Goal: Transaction & Acquisition: Download file/media

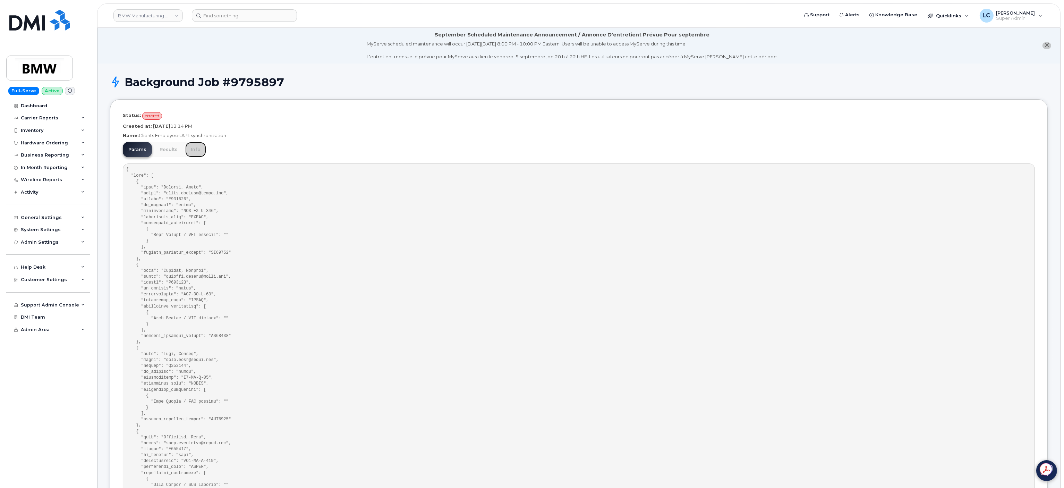
click at [193, 148] on link "Info" at bounding box center [195, 149] width 21 height 15
click at [190, 151] on link "Info" at bounding box center [195, 149] width 21 height 15
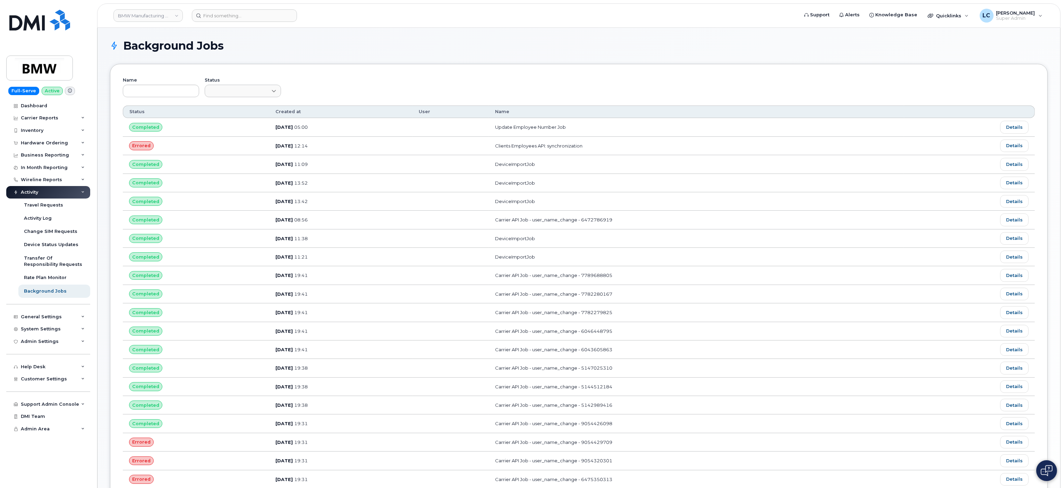
click at [400, 59] on div "Background Jobs Name Status Customize Filter Refresh Export Status Created at U…" at bounding box center [579, 326] width 938 height 572
click at [544, 80] on div "Name Status" at bounding box center [579, 91] width 912 height 29
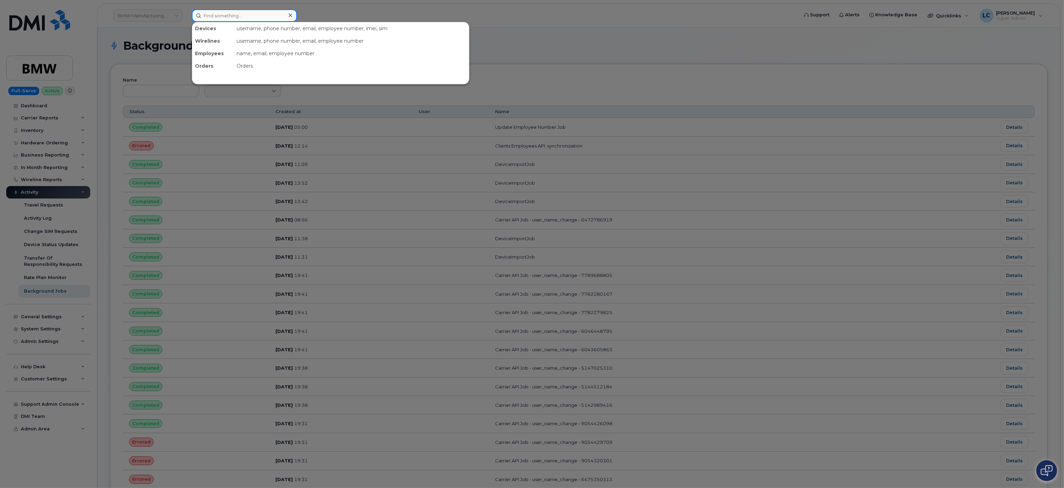
click at [255, 15] on input at bounding box center [244, 15] width 105 height 12
paste input "QT36952"
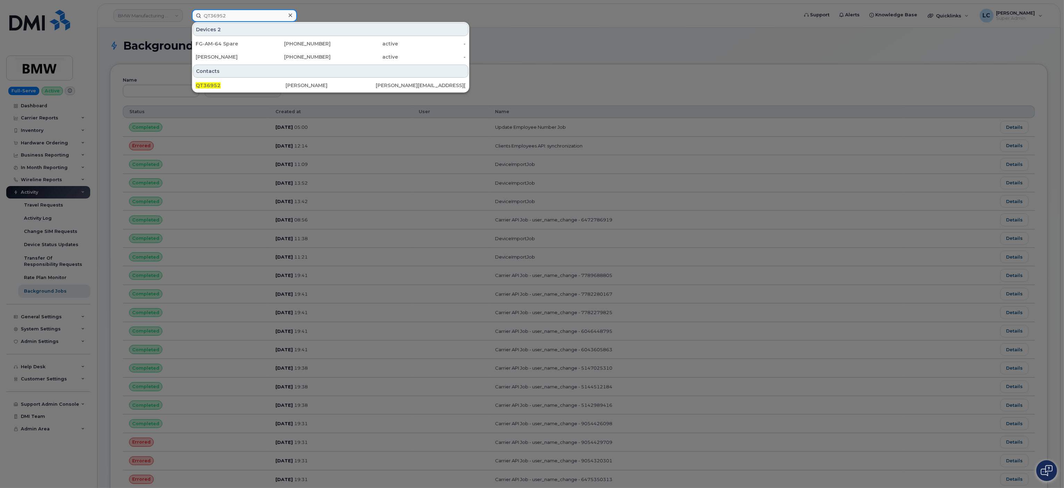
type input "QT36952"
click at [289, 16] on icon at bounding box center [290, 15] width 3 height 6
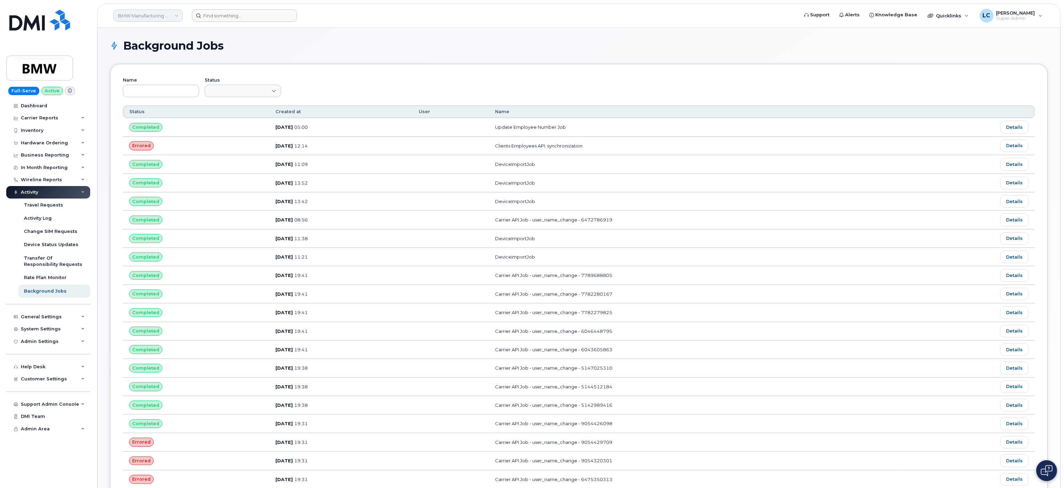
click at [170, 14] on link "BMW Manufacturing Co LLC" at bounding box center [147, 15] width 69 height 12
click at [180, 38] on input at bounding box center [165, 33] width 91 height 12
click at [180, 37] on input at bounding box center [165, 33] width 91 height 12
drag, startPoint x: 180, startPoint y: 37, endPoint x: 185, endPoint y: 35, distance: 5.6
click at [180, 37] on input at bounding box center [165, 33] width 91 height 12
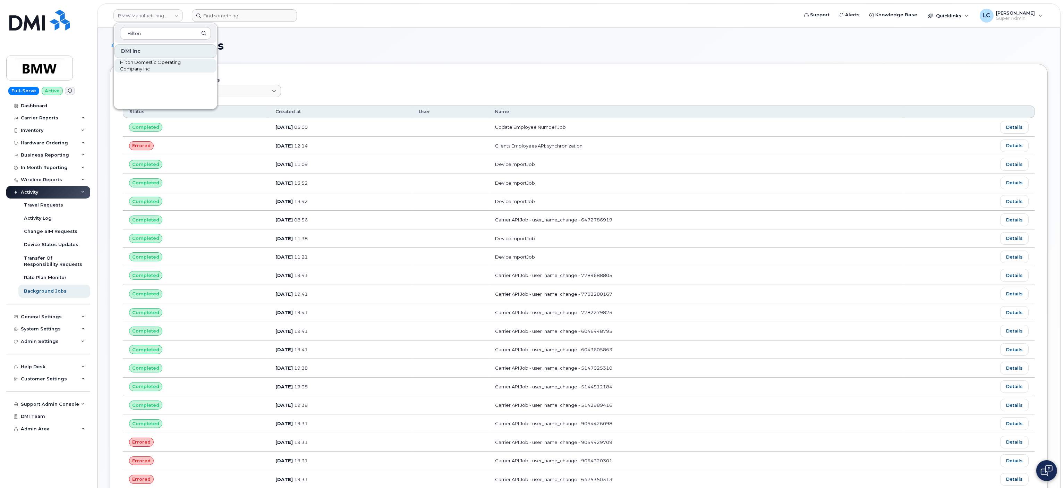
type input "Hilton"
click at [180, 65] on span "Hilton Domestic Operating Company Inc" at bounding box center [160, 66] width 80 height 14
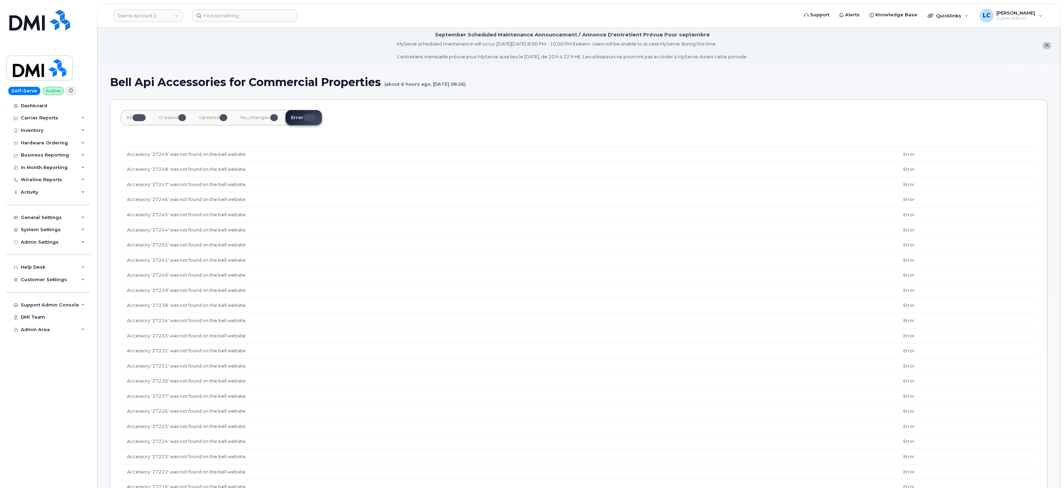
scroll to position [885, 0]
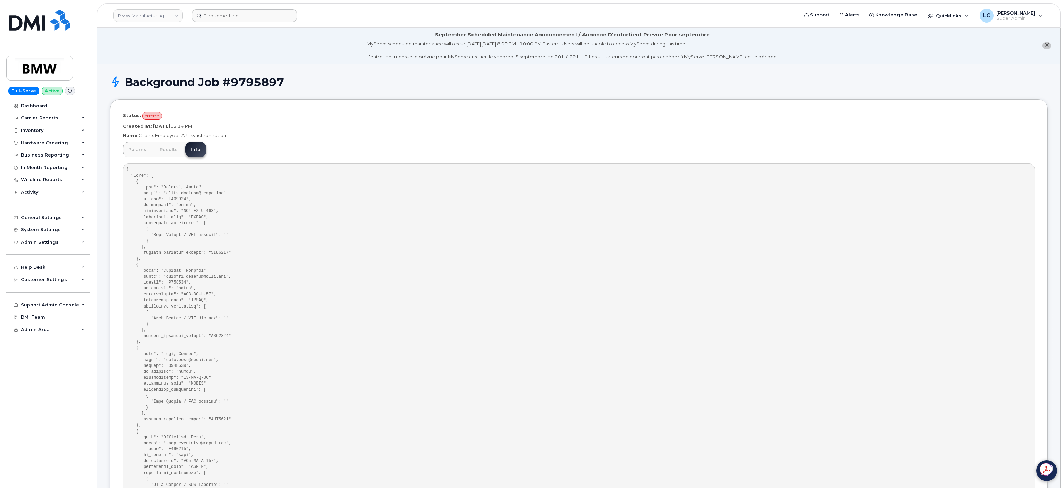
click at [476, 113] on p "Status: errored" at bounding box center [579, 116] width 912 height 8
click at [201, 151] on link "Info" at bounding box center [195, 149] width 21 height 15
click at [193, 151] on link "Info" at bounding box center [195, 149] width 21 height 15
click at [170, 145] on link "Results" at bounding box center [168, 149] width 29 height 15
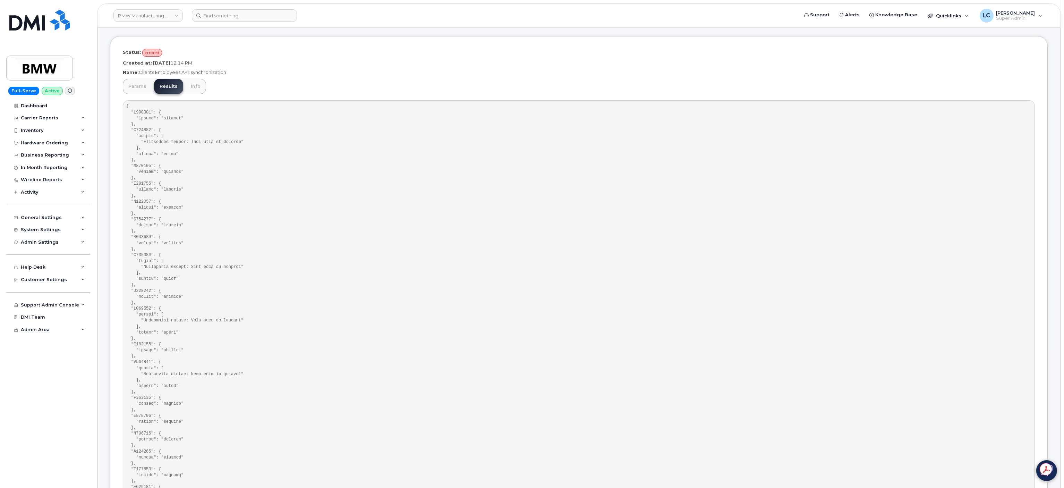
scroll to position [139, 0]
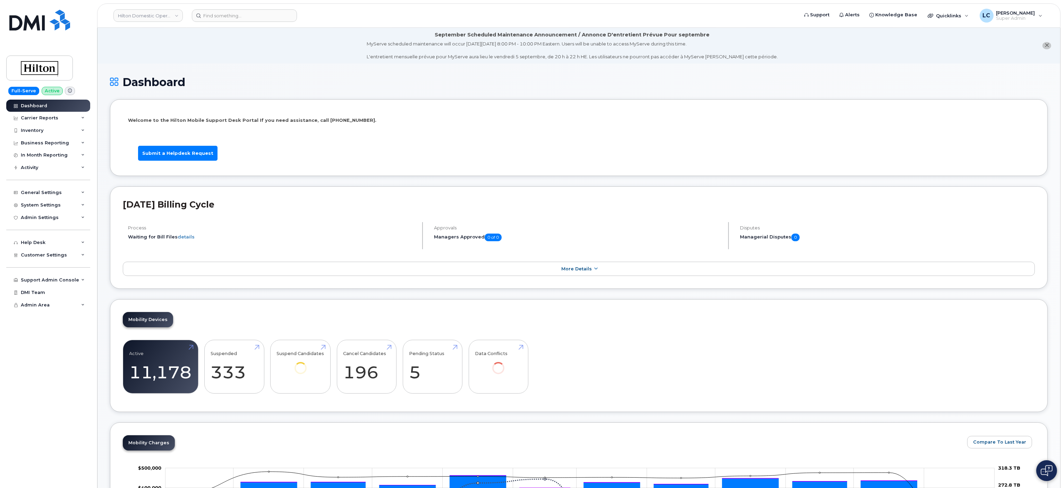
click at [1046, 47] on icon "close notification" at bounding box center [1047, 45] width 5 height 5
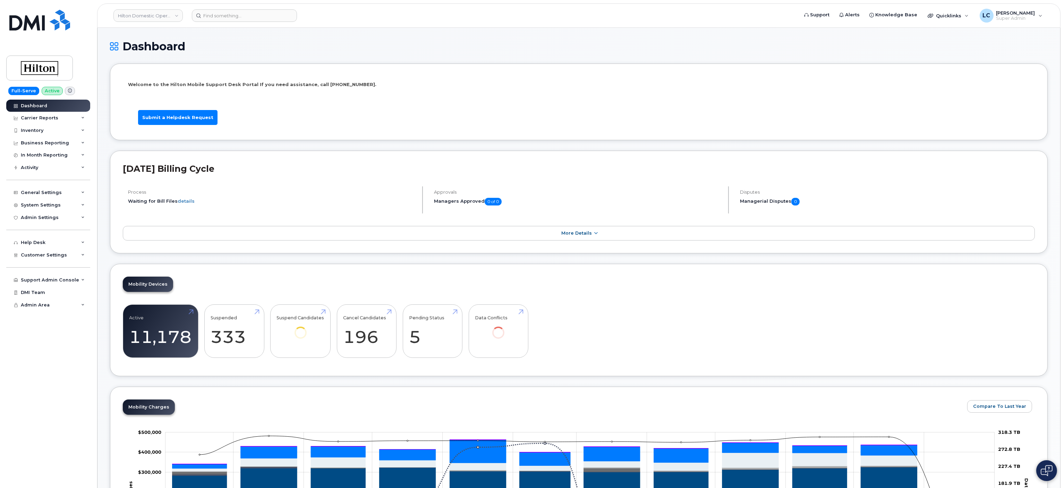
click at [381, 41] on h1 "Dashboard" at bounding box center [579, 46] width 938 height 12
click at [67, 142] on div "Business Reporting" at bounding box center [48, 143] width 84 height 12
click at [75, 145] on div "Business Reporting" at bounding box center [48, 143] width 84 height 12
click at [60, 255] on span "Customer Settings" at bounding box center [44, 254] width 46 height 5
click at [60, 256] on span "Customer Settings" at bounding box center [44, 254] width 46 height 5
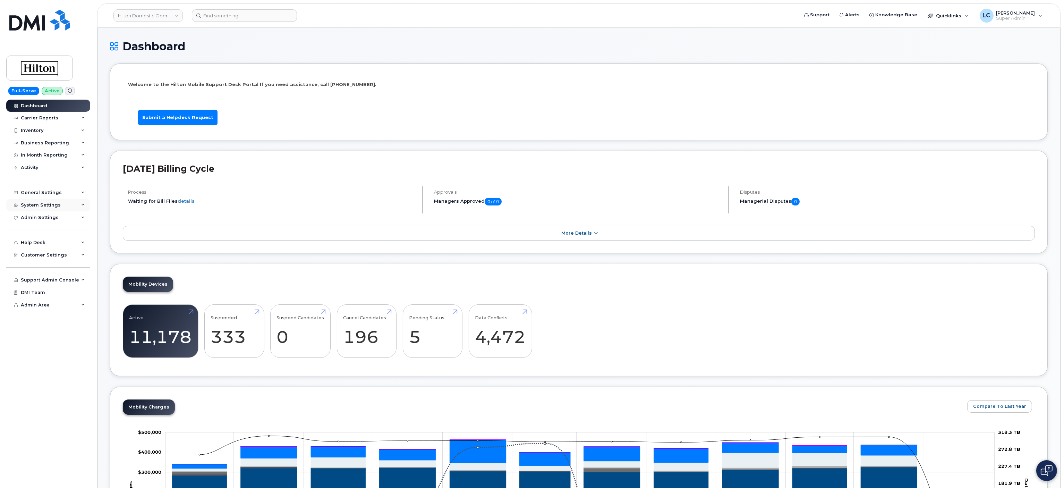
click at [64, 204] on div "System Settings" at bounding box center [48, 205] width 84 height 12
click at [56, 130] on div "Inventory" at bounding box center [48, 130] width 84 height 12
drag, startPoint x: 56, startPoint y: 130, endPoint x: 36, endPoint y: 146, distance: 25.1
click at [36, 145] on div "Mobility Devices" at bounding box center [43, 143] width 39 height 6
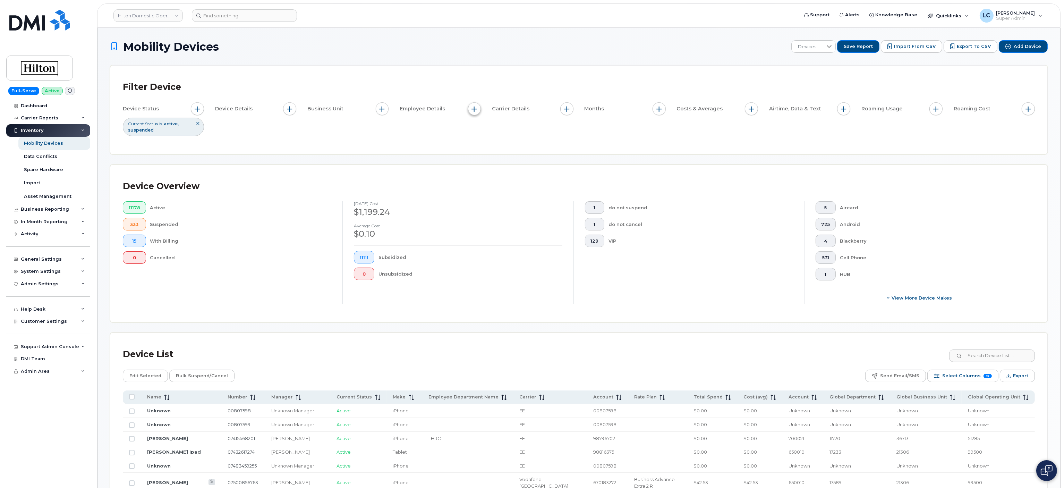
click at [475, 111] on span "button" at bounding box center [475, 109] width 6 height 6
click at [511, 187] on label "Employee Department Name" at bounding box center [519, 184] width 72 height 7
click at [479, 187] on input "Employee Department Name" at bounding box center [477, 185] width 6 height 6
checkbox input "true"
click at [511, 209] on input at bounding box center [521, 213] width 75 height 12
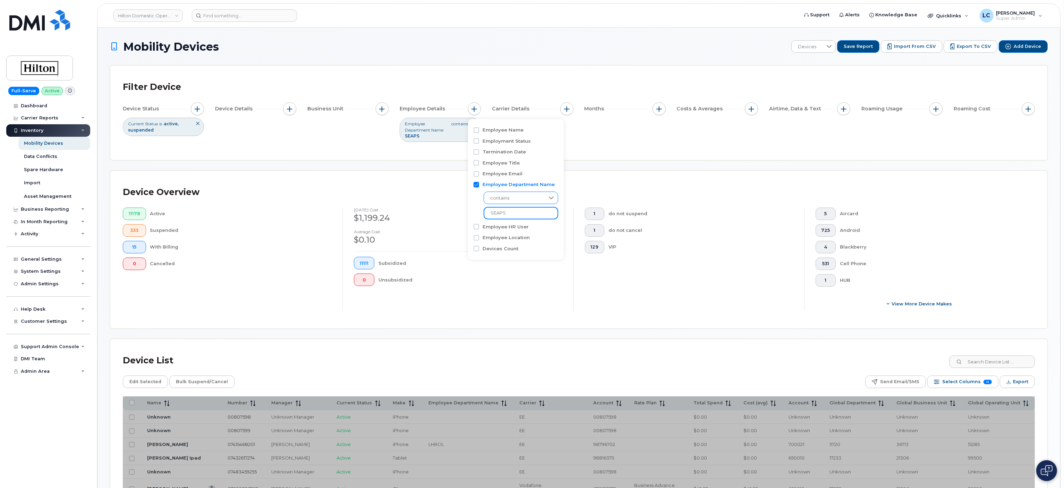
type input "SEAPS"
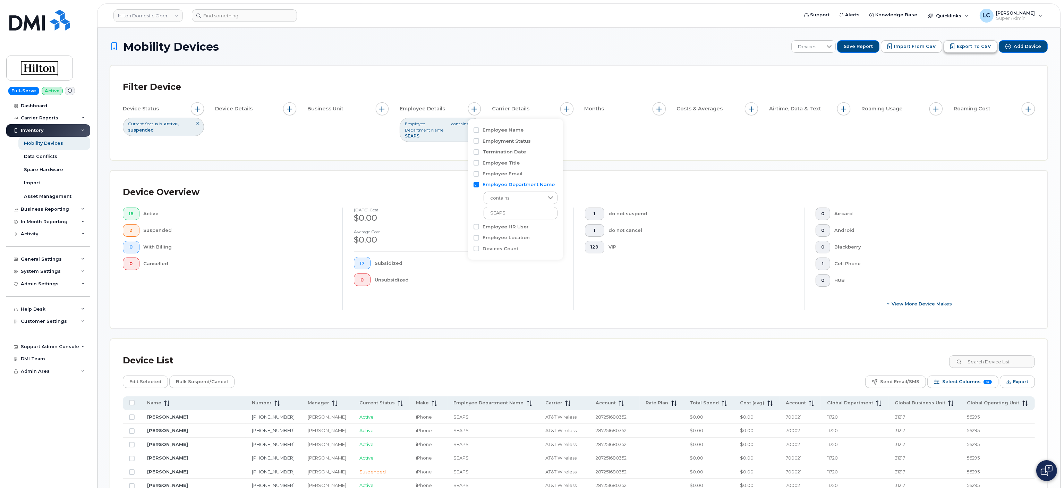
click at [988, 48] on span "Export to CSV" at bounding box center [974, 46] width 34 height 6
click at [1017, 385] on span "Export" at bounding box center [1020, 381] width 15 height 10
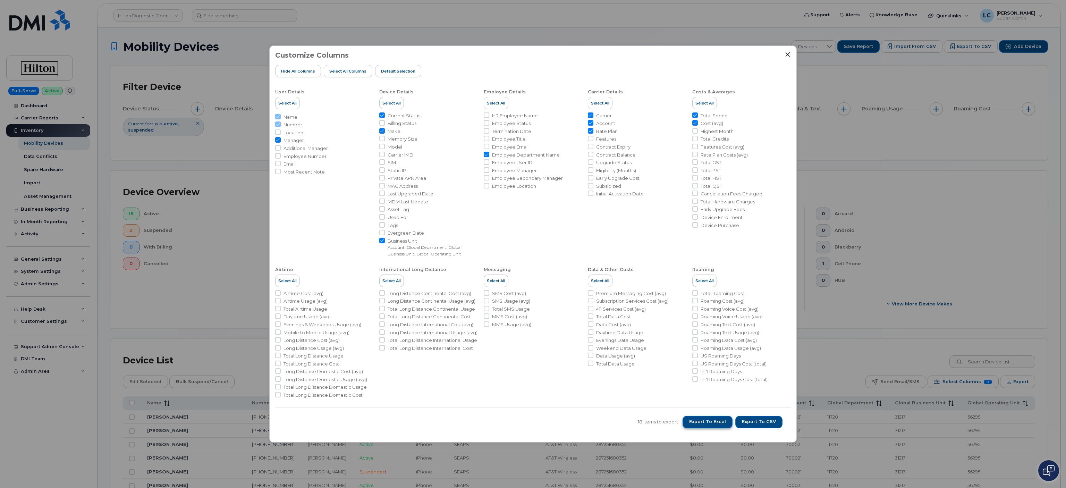
click at [720, 422] on span "Export to Excel" at bounding box center [707, 421] width 37 height 6
click at [718, 424] on span "Export to Excel" at bounding box center [707, 421] width 37 height 6
click at [785, 56] on icon "Close" at bounding box center [788, 55] width 6 height 6
